Goal: Task Accomplishment & Management: Complete application form

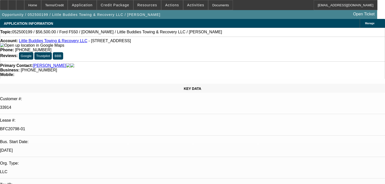
select select "0"
select select "2"
select select "0"
select select "6"
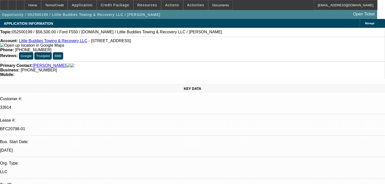
select select "0"
select select "2"
select select "0"
select select "6"
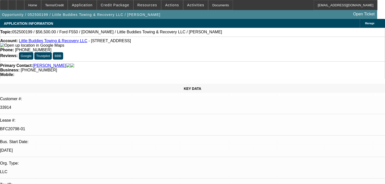
select select "0"
select select "2"
select select "0"
select select "6"
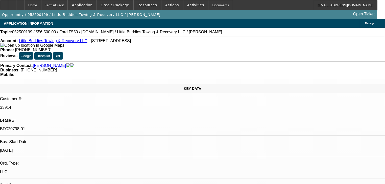
select select "0"
select select "2"
select select "0.1"
select select "4"
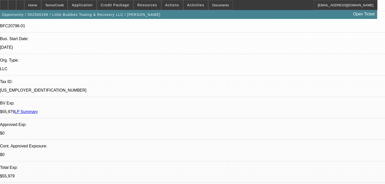
scroll to position [162, 0]
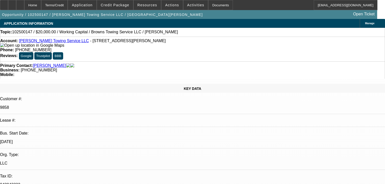
select select "0"
select select "2"
select select "0.1"
select select "4"
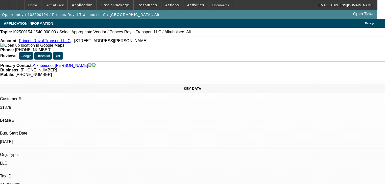
select select "0"
select select "2"
select select "0.1"
select select "4"
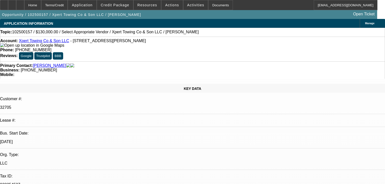
select select "0"
select select "2"
select select "0.1"
select select "4"
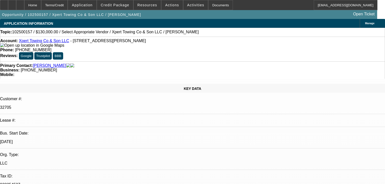
select select "0"
select select "2"
select select "0.1"
select select "4"
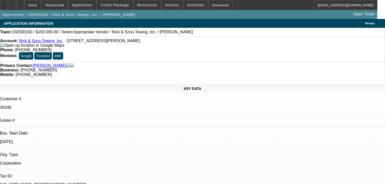
select select "0"
select select "2"
select select "0.1"
select select "4"
